Goal: Navigation & Orientation: Find specific page/section

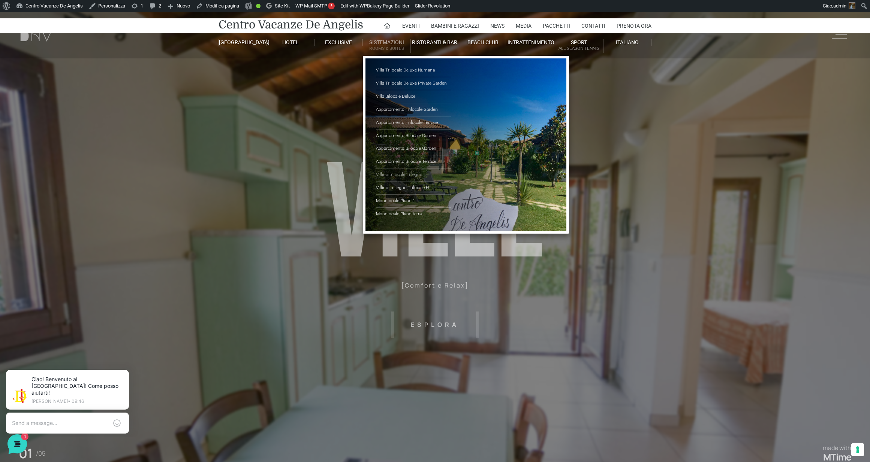
click at [405, 174] on link "Villino trilocale in legno" at bounding box center [413, 175] width 75 height 13
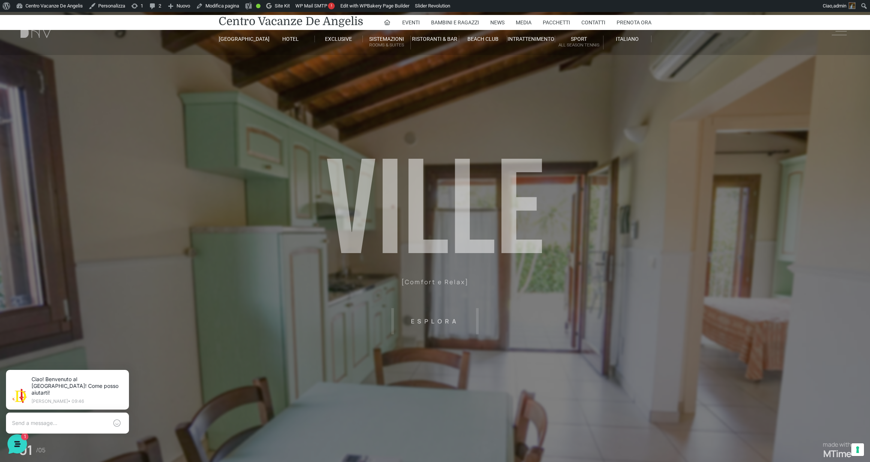
scroll to position [4, 0]
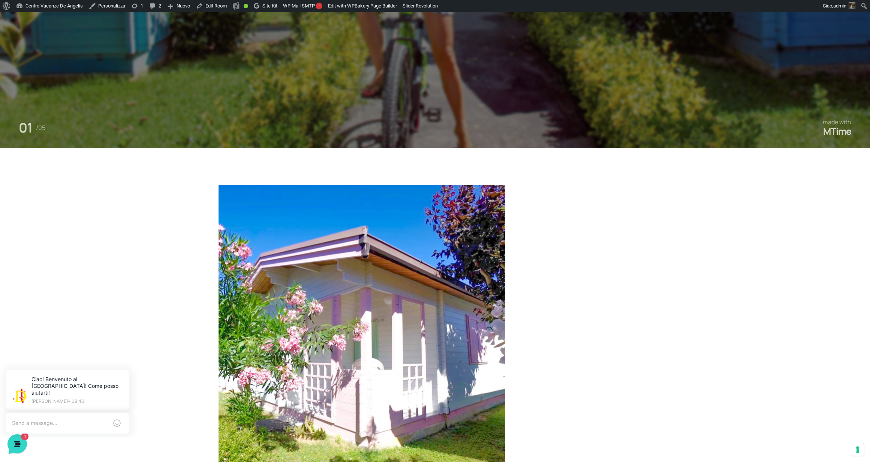
scroll to position [293, 0]
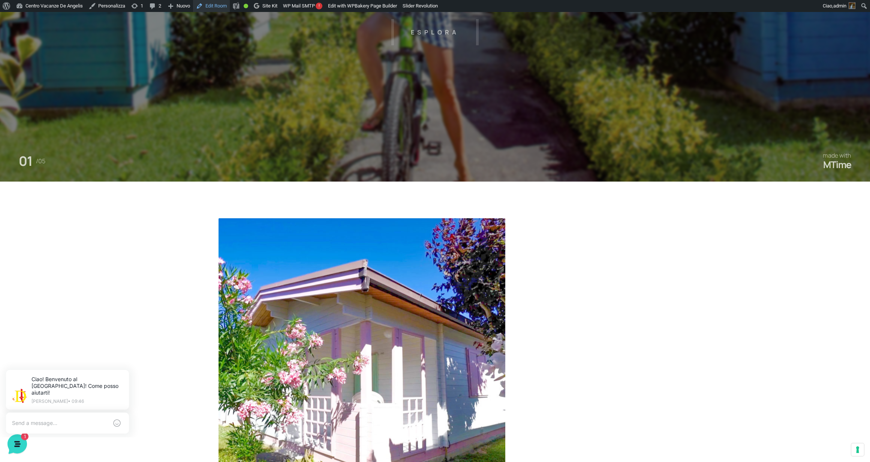
click at [224, 8] on link "Edit Room" at bounding box center [211, 6] width 37 height 12
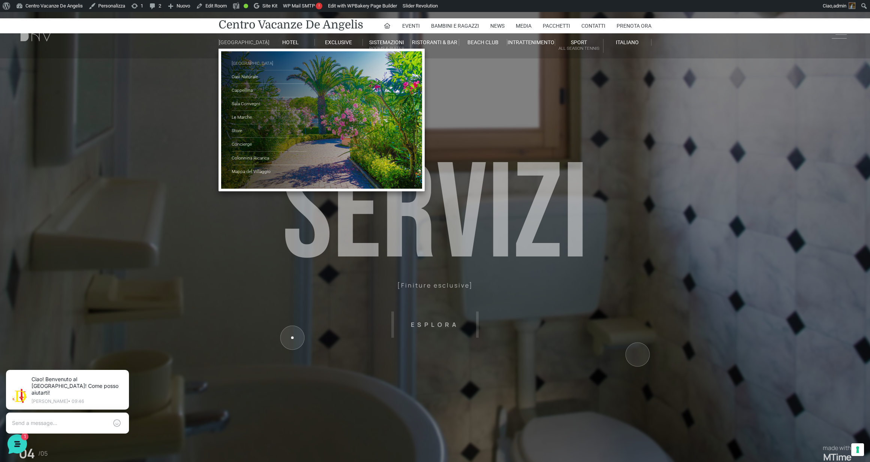
click at [245, 68] on link "[GEOGRAPHIC_DATA]" at bounding box center [269, 63] width 75 height 13
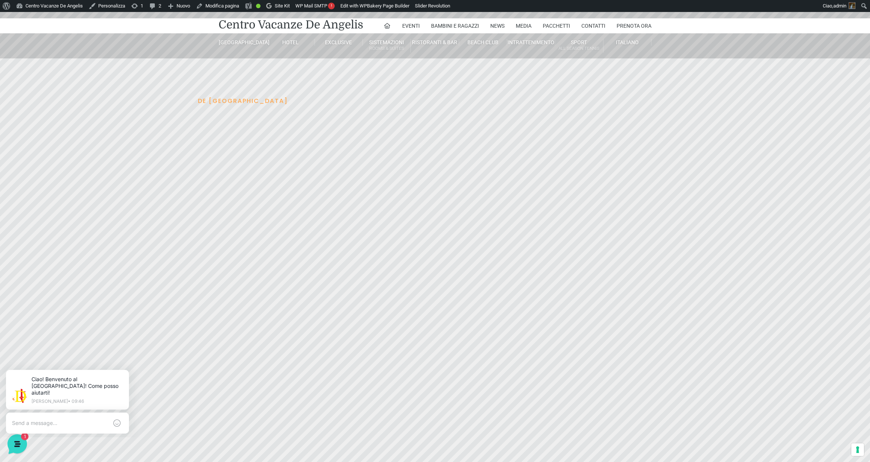
click at [485, 68] on header "Villaggio Hotel Resort Riviera Del Conero Centro Vacanze De Angelis Eventi Miss…" at bounding box center [435, 168] width 870 height 337
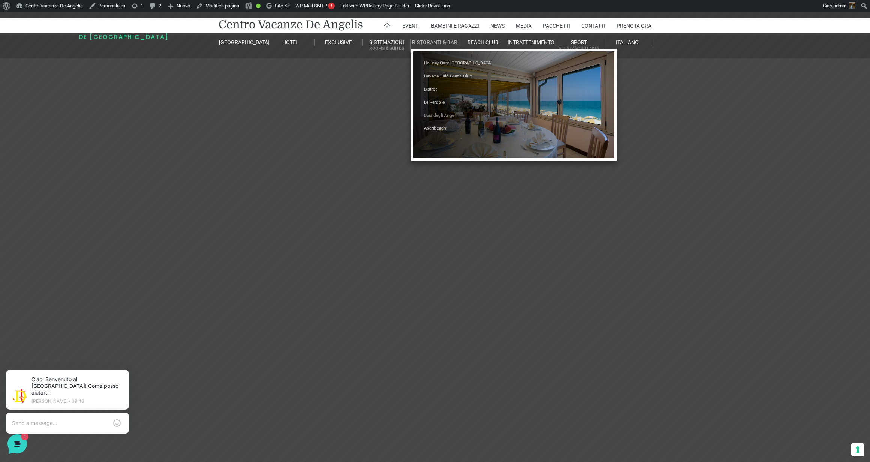
click at [442, 115] on link "Baia degli Angeli" at bounding box center [461, 115] width 75 height 13
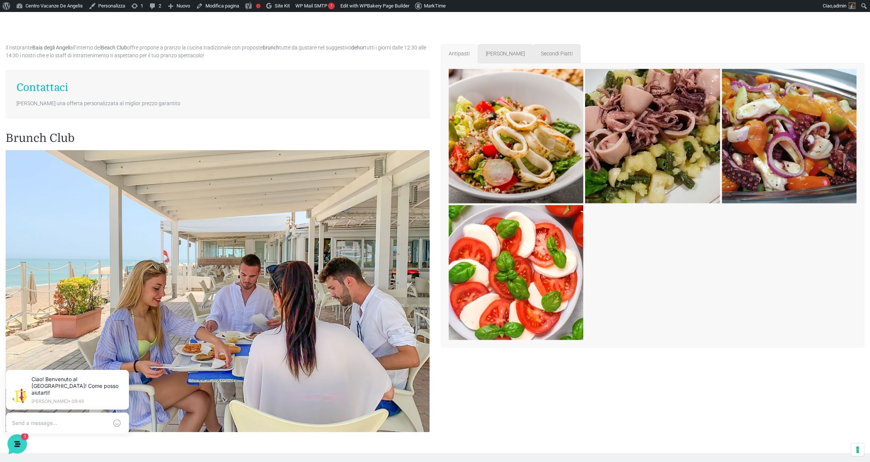
scroll to position [1337, 0]
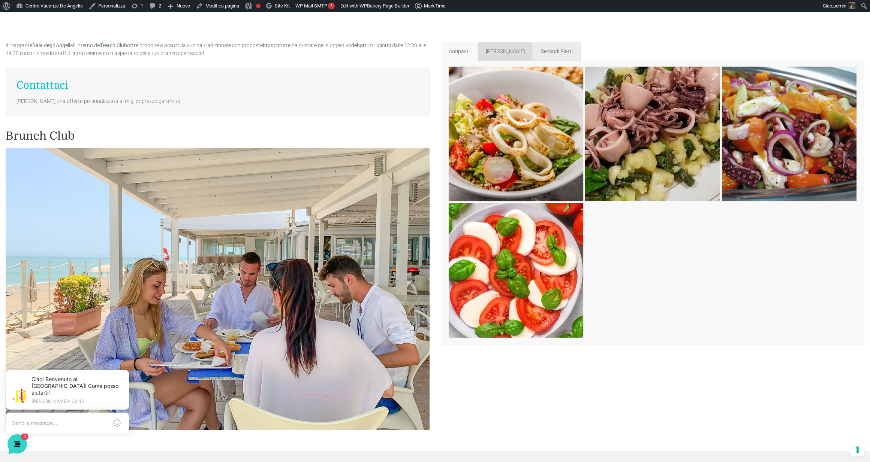
drag, startPoint x: 495, startPoint y: 54, endPoint x: 514, endPoint y: 53, distance: 19.5
click at [494, 54] on link "Primi piatti" at bounding box center [505, 51] width 55 height 19
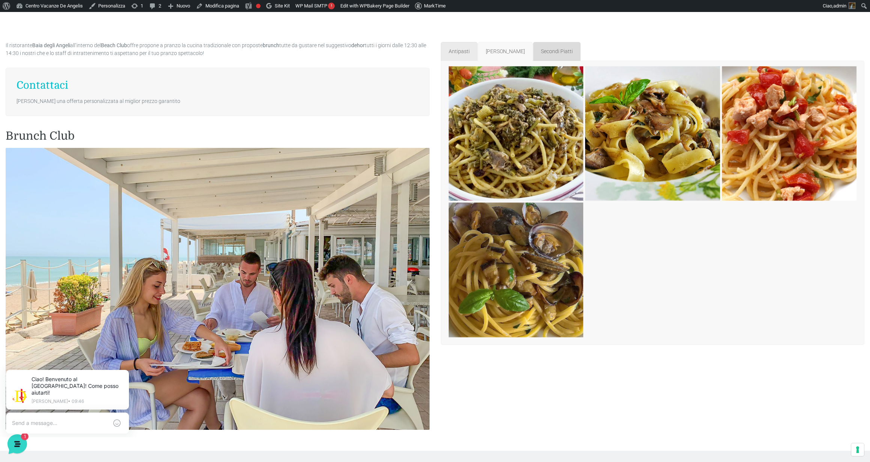
click at [545, 48] on link "Secondi Piatti" at bounding box center [557, 51] width 48 height 19
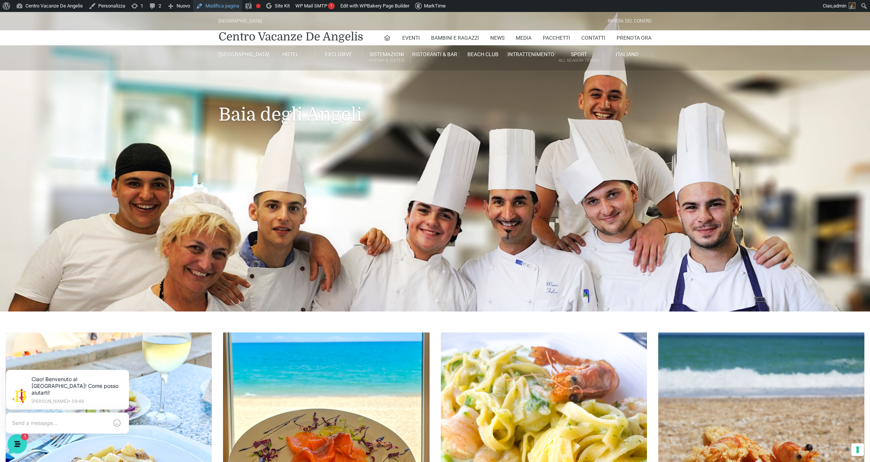
click at [229, 6] on link "Modifica pagina" at bounding box center [217, 6] width 49 height 12
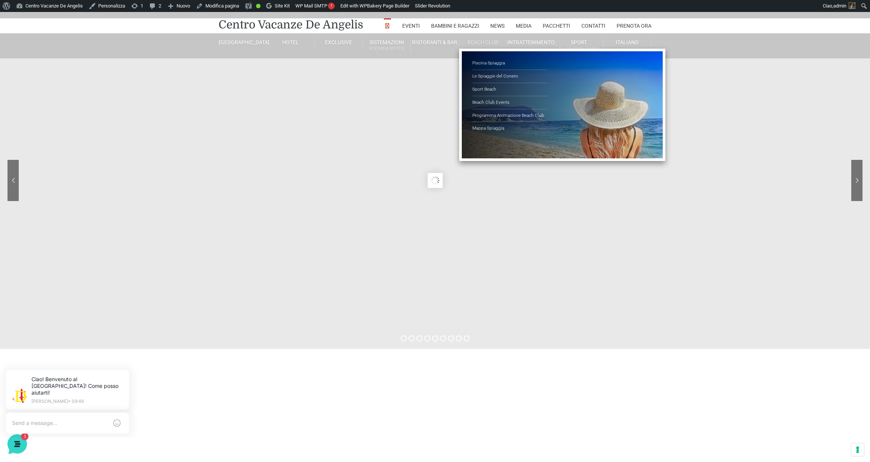
click at [486, 42] on link "Beach Club" at bounding box center [483, 42] width 48 height 7
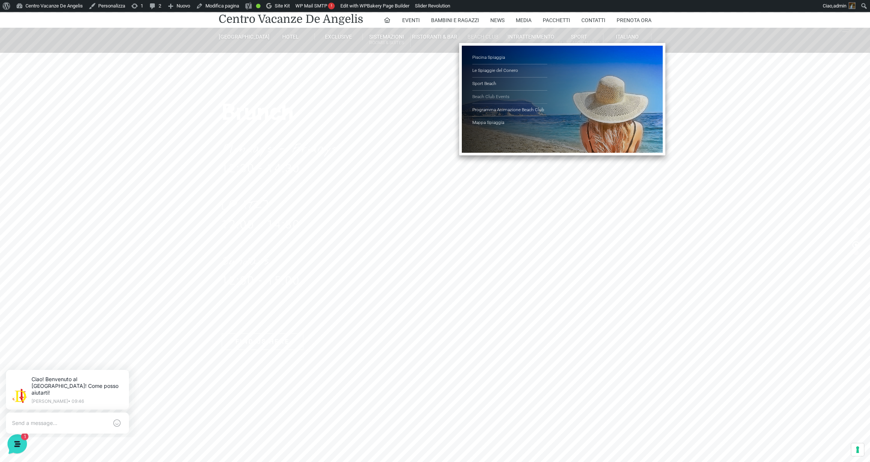
scroll to position [7, 0]
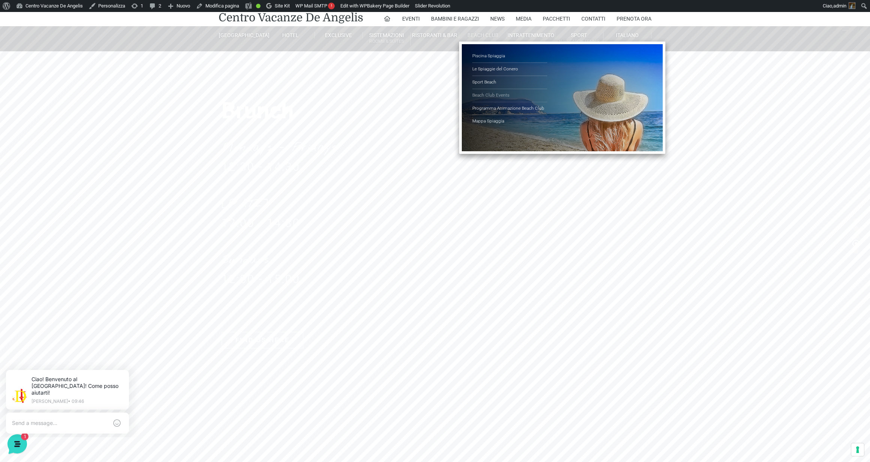
drag, startPoint x: 486, startPoint y: 93, endPoint x: 496, endPoint y: 95, distance: 9.9
click at [486, 93] on link "Beach Club Events" at bounding box center [509, 95] width 75 height 13
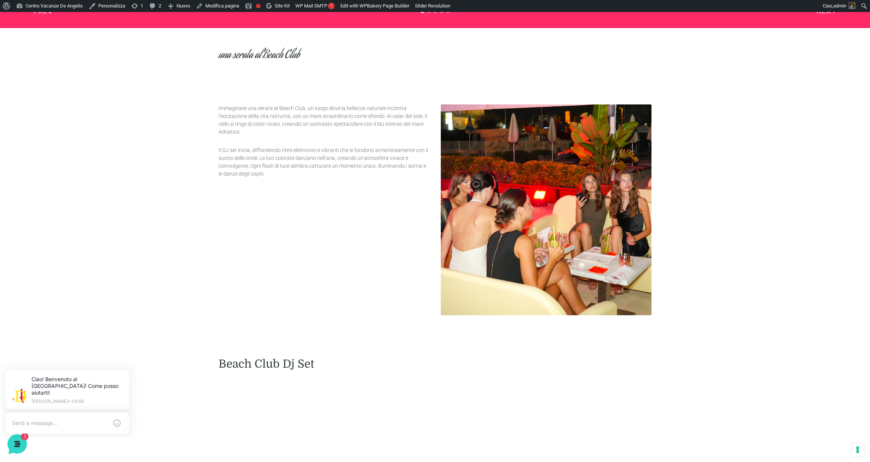
scroll to position [447, 0]
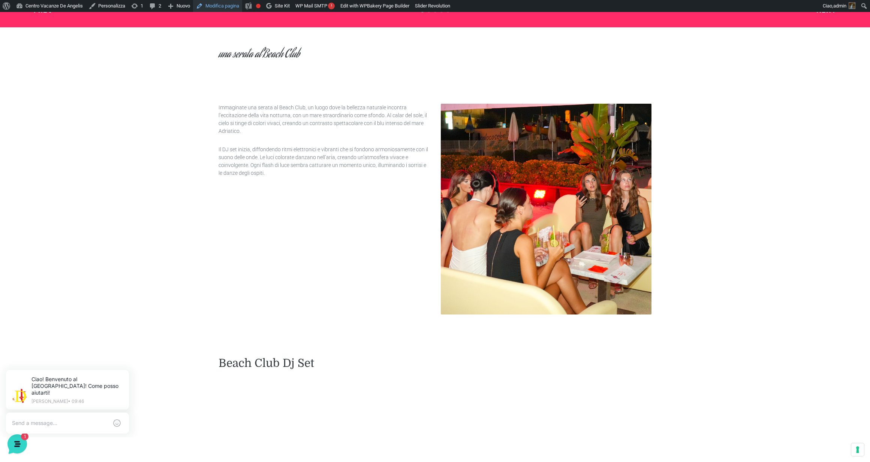
click at [233, 5] on link "Modifica pagina" at bounding box center [217, 6] width 49 height 12
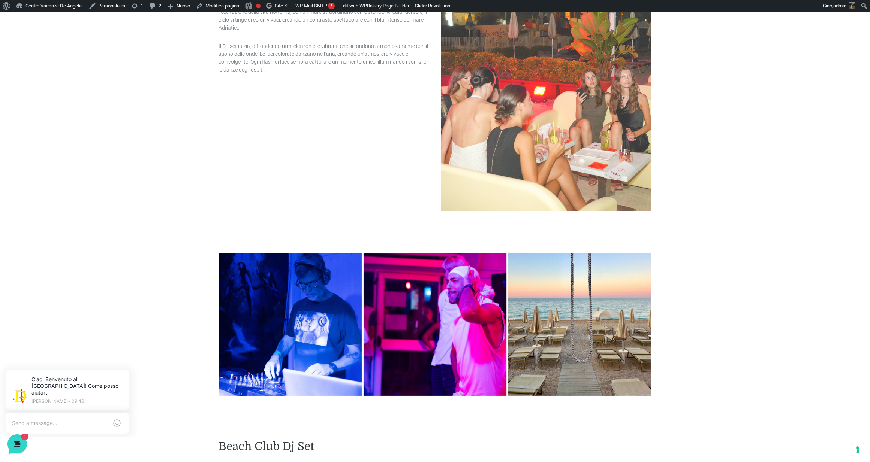
scroll to position [550, 0]
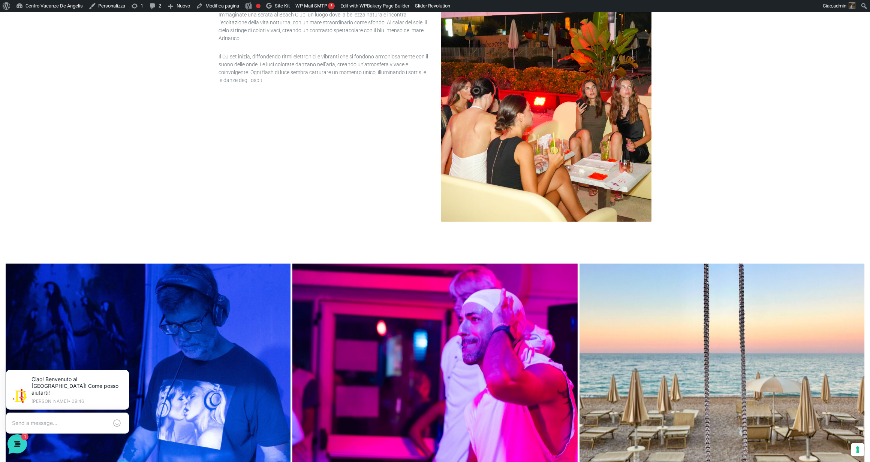
scroll to position [545, 0]
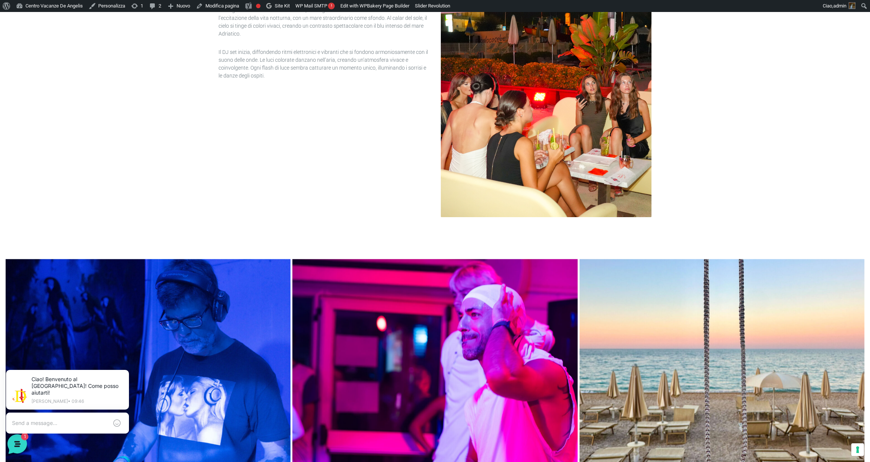
click at [283, 156] on div "Immaginate una serata al Beach Club, un luogo dove la bellezza naturale incontr…" at bounding box center [435, 111] width 444 height 253
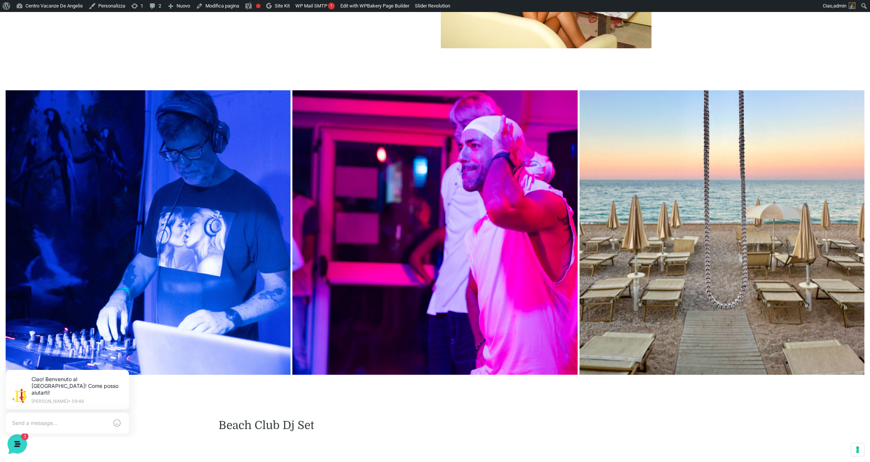
scroll to position [0, 0]
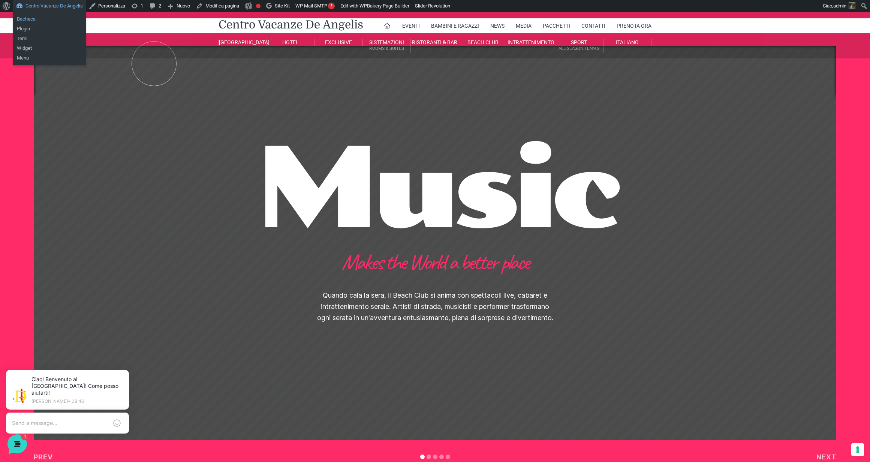
click at [44, 17] on link "Bacheca" at bounding box center [49, 19] width 73 height 10
